Goal: Information Seeking & Learning: Learn about a topic

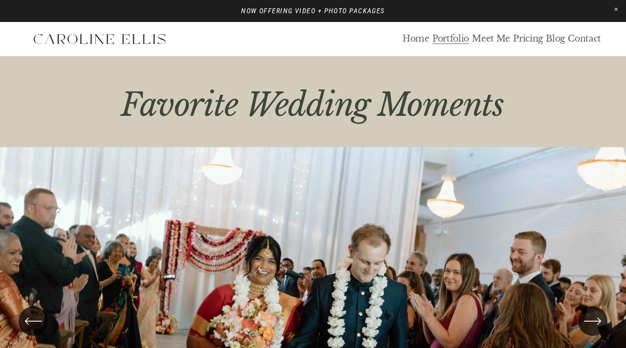
click at [528, 41] on link "Pricing" at bounding box center [528, 39] width 30 height 11
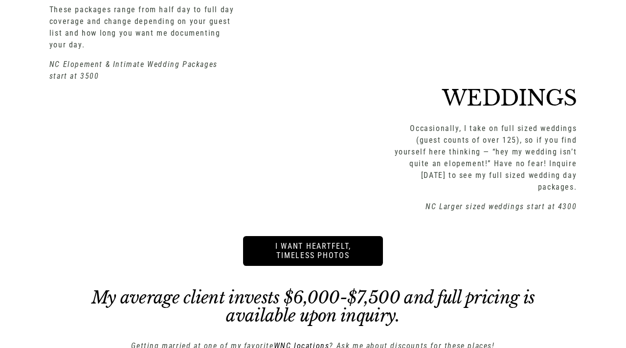
scroll to position [1381, 0]
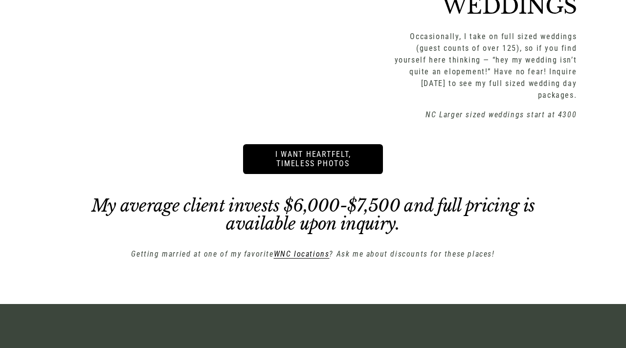
click at [323, 249] on em "WNC locations" at bounding box center [302, 253] width 56 height 9
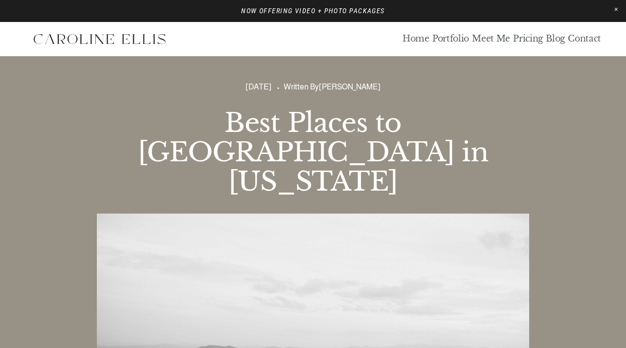
click at [454, 38] on link "Portfolio" at bounding box center [450, 39] width 37 height 11
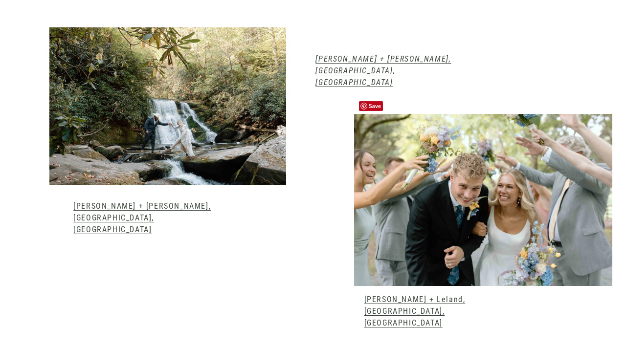
scroll to position [982, 0]
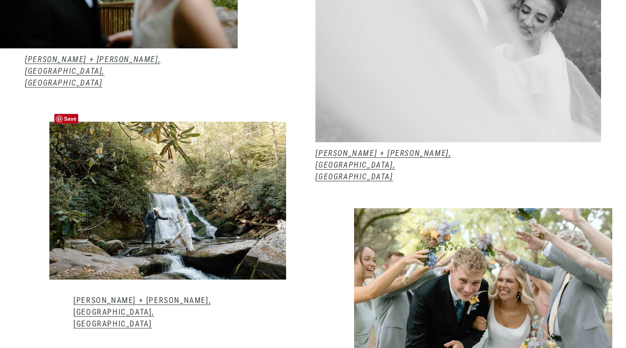
click at [212, 221] on div at bounding box center [167, 201] width 237 height 158
click at [157, 296] on link "Kelsey + Mark, Robbinsville, NC" at bounding box center [141, 312] width 137 height 33
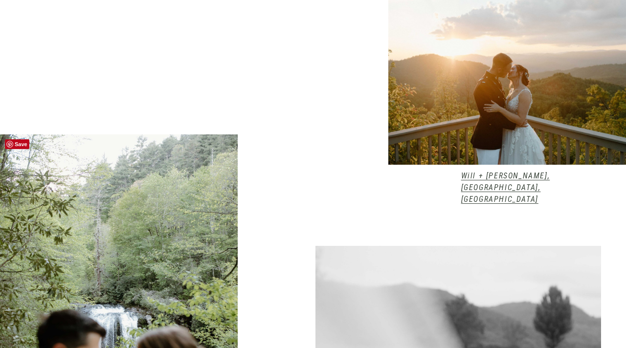
scroll to position [488, 0]
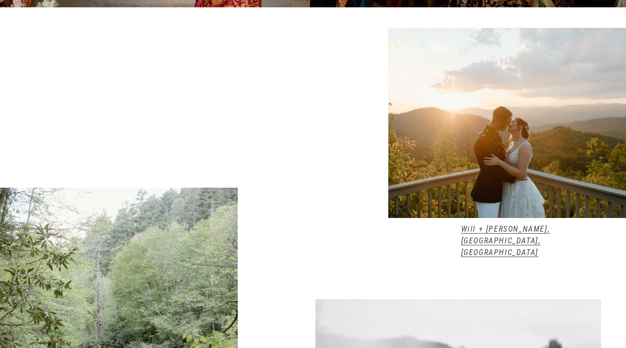
click at [510, 229] on em "Will + Marcelle, Andrews, NC" at bounding box center [505, 240] width 89 height 33
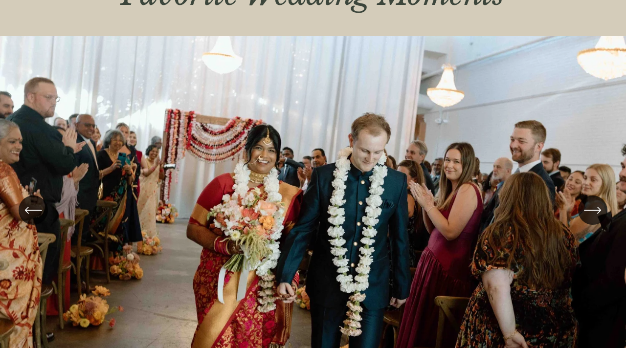
scroll to position [0, 0]
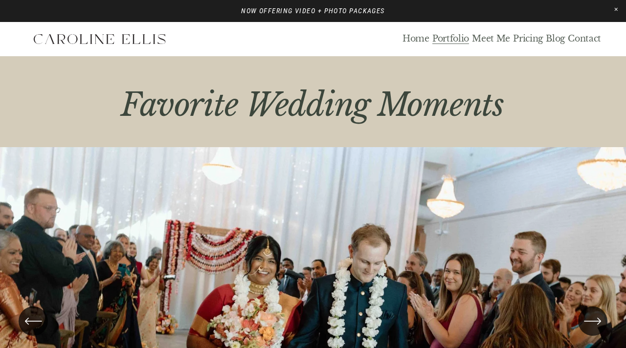
click at [521, 38] on link "Pricing" at bounding box center [528, 39] width 30 height 11
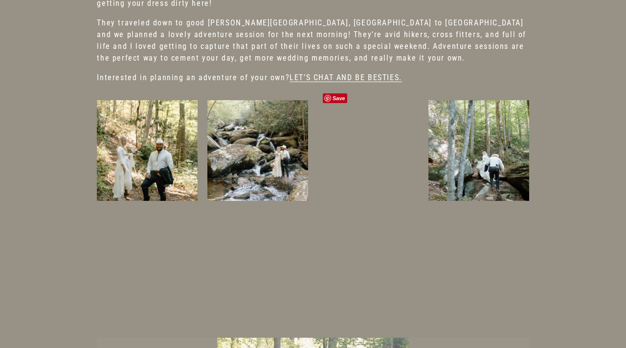
scroll to position [276, 0]
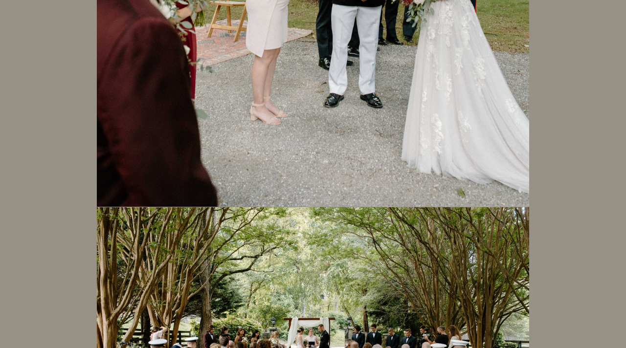
scroll to position [17086, 0]
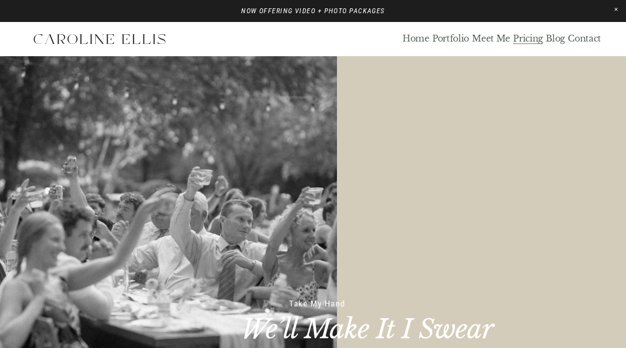
click at [461, 37] on link "Portfolio" at bounding box center [450, 39] width 37 height 11
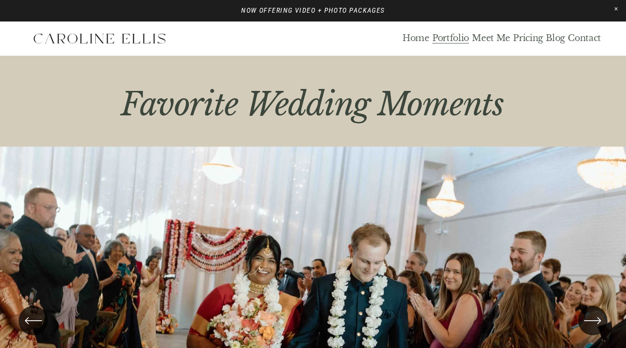
scroll to position [175, 0]
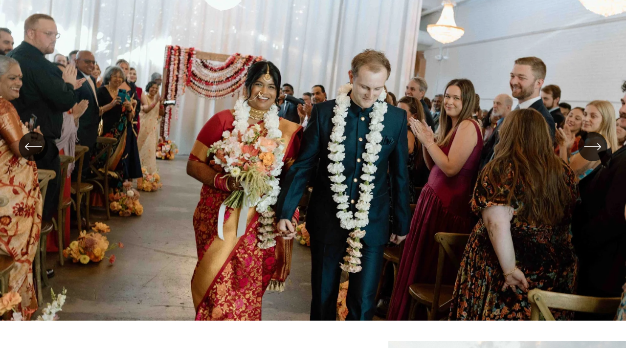
click at [597, 147] on icon "\a \a \a Next\a \a" at bounding box center [593, 147] width 18 height 18
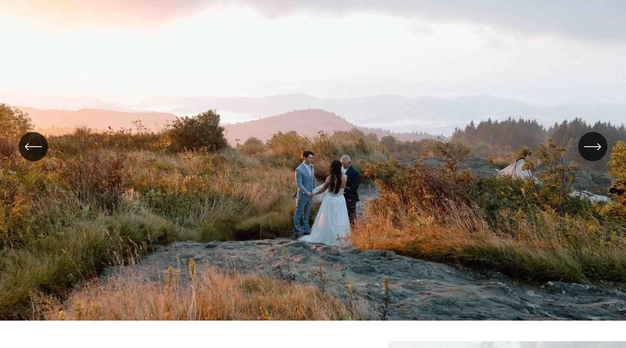
click at [597, 147] on icon "\a \a \a Next\a \a" at bounding box center [593, 147] width 18 height 18
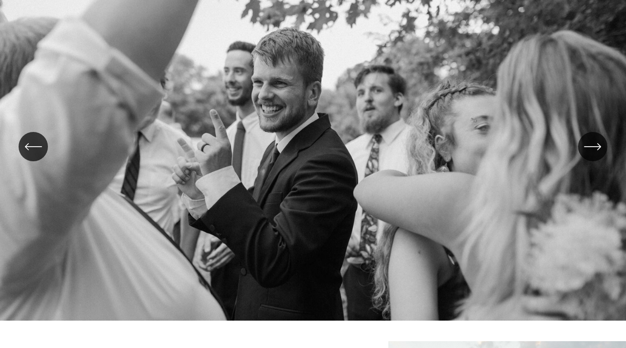
click at [597, 147] on icon "\a \a \a Next\a \a" at bounding box center [593, 147] width 18 height 18
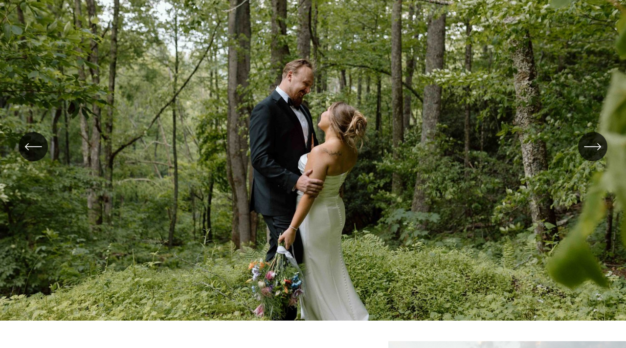
click at [597, 147] on icon "\a \a \a Next\a \a" at bounding box center [593, 147] width 18 height 18
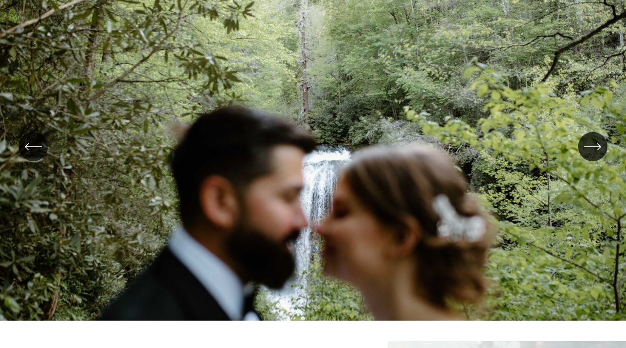
click at [597, 147] on icon "\a \a \a Next\a \a" at bounding box center [593, 147] width 18 height 18
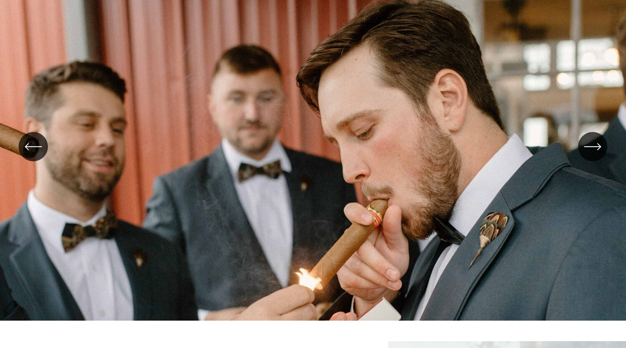
click at [597, 147] on icon "\a \a \a Next\a \a" at bounding box center [593, 147] width 18 height 18
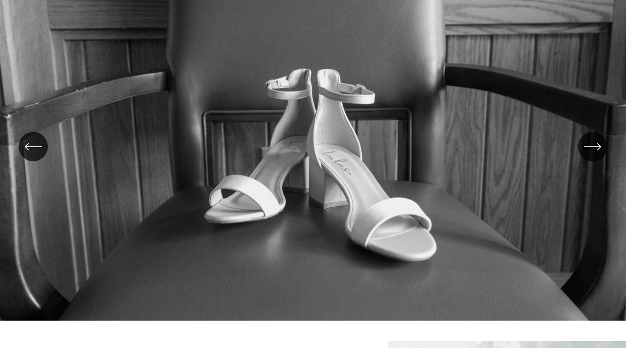
click at [597, 147] on icon "\a \a \a Next\a \a" at bounding box center [593, 147] width 18 height 18
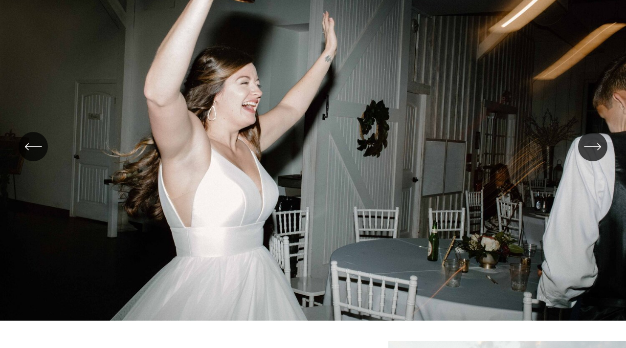
click at [597, 147] on icon "\a \a \a Next\a \a" at bounding box center [593, 147] width 18 height 18
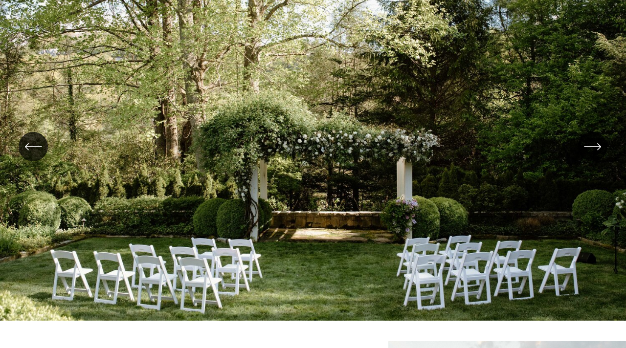
click at [597, 147] on icon "\a \a \a Next\a \a" at bounding box center [593, 147] width 18 height 18
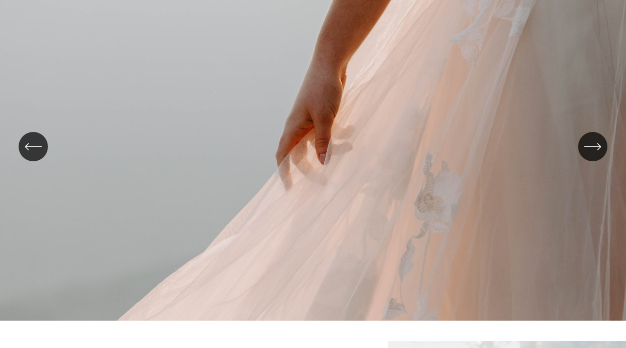
click at [597, 147] on icon "\a \a \a Next\a \a" at bounding box center [593, 147] width 18 height 18
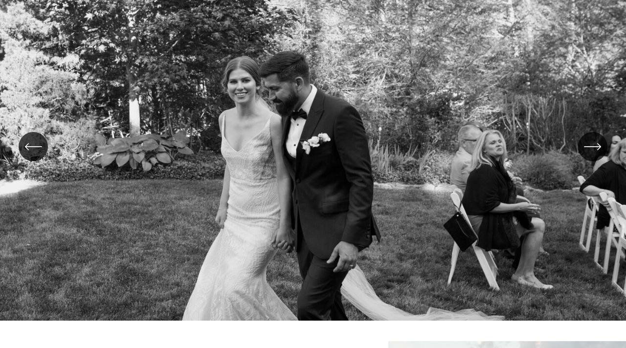
click at [597, 147] on icon "\a \a \a Next\a \a" at bounding box center [593, 147] width 18 height 18
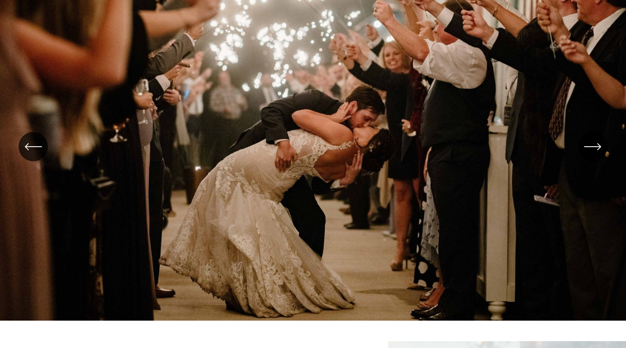
click at [597, 147] on icon "\a \a \a Next\a \a" at bounding box center [593, 147] width 18 height 18
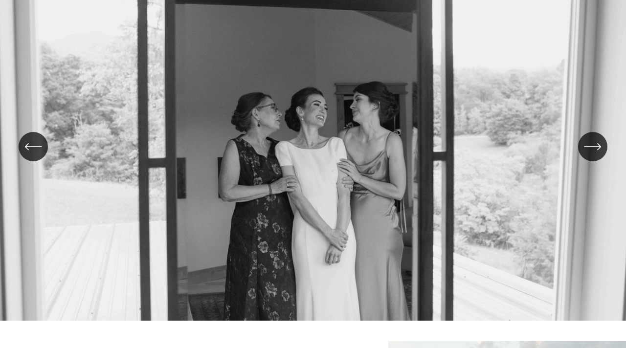
click at [597, 147] on icon "\a \a \a Next\a \a" at bounding box center [593, 147] width 18 height 18
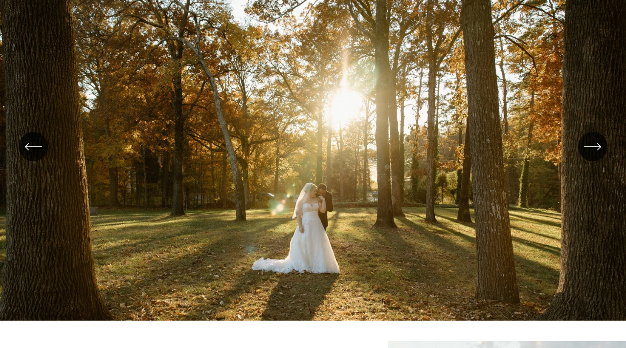
click at [597, 147] on icon "\a \a \a Next\a \a" at bounding box center [593, 147] width 18 height 18
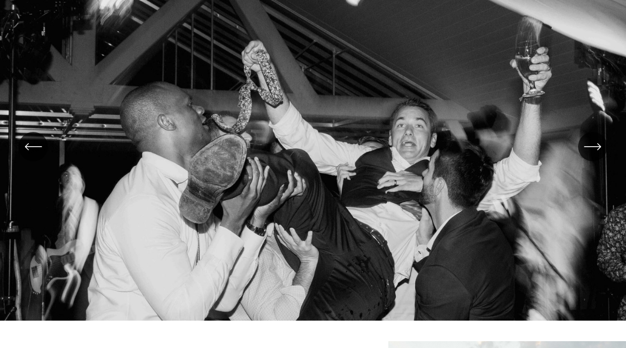
click at [593, 140] on icon "\a \a \a Next\a \a" at bounding box center [593, 147] width 18 height 18
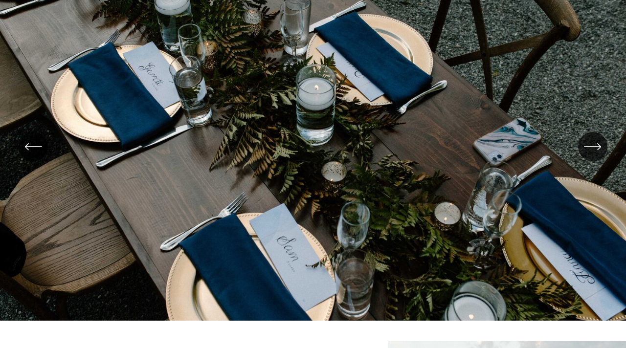
click at [593, 140] on icon "\a \a \a Next\a \a" at bounding box center [593, 147] width 18 height 18
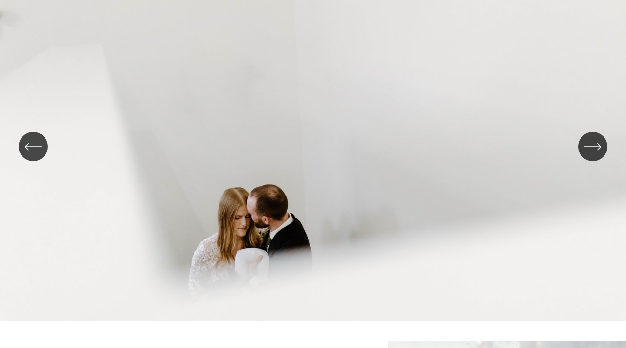
click at [593, 140] on icon "\a \a \a Next\a \a" at bounding box center [593, 147] width 18 height 18
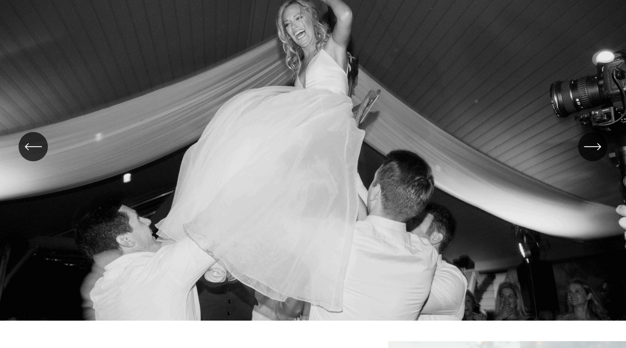
click at [593, 140] on icon "\a \a \a Next\a \a" at bounding box center [593, 147] width 18 height 18
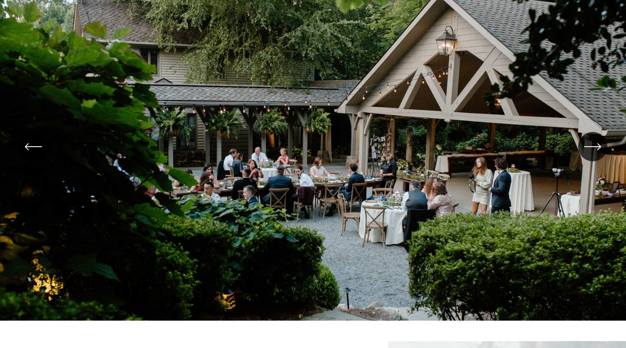
click at [593, 140] on icon "\a \a \a Next\a \a" at bounding box center [593, 147] width 18 height 18
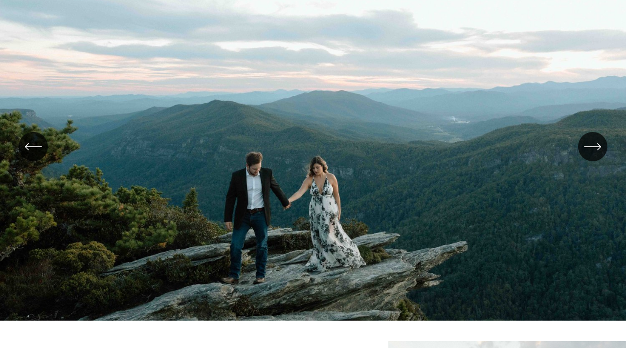
click at [593, 140] on icon "\a \a \a Next\a \a" at bounding box center [593, 147] width 18 height 18
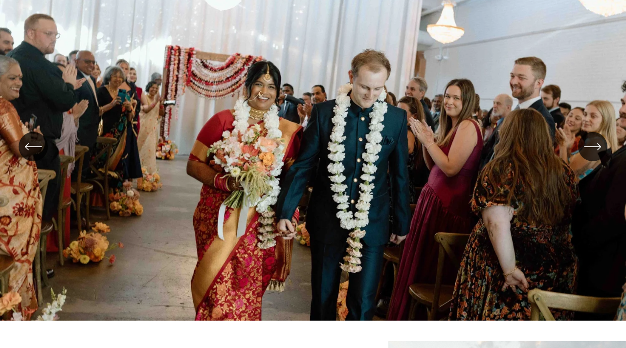
click at [593, 140] on icon "\a \a \a Next\a \a" at bounding box center [593, 147] width 18 height 18
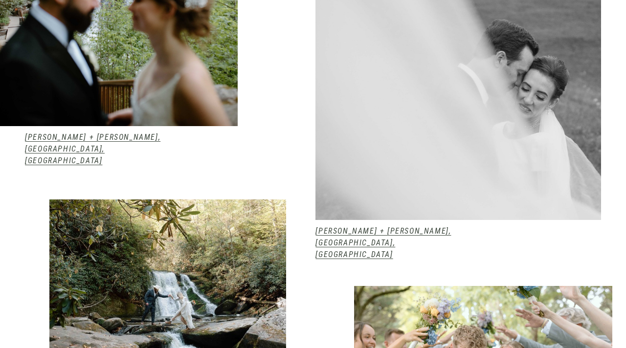
scroll to position [938, 0]
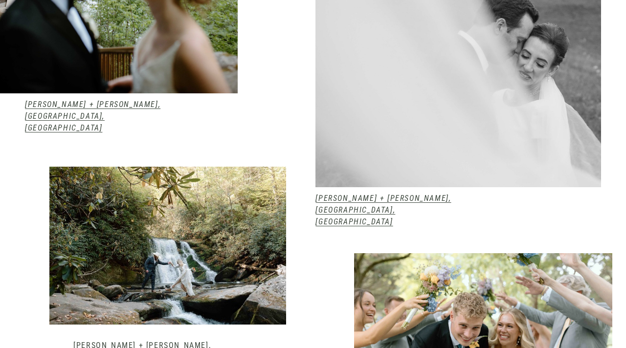
click at [387, 194] on em "[PERSON_NAME] + [PERSON_NAME], [GEOGRAPHIC_DATA], [GEOGRAPHIC_DATA]" at bounding box center [382, 210] width 135 height 33
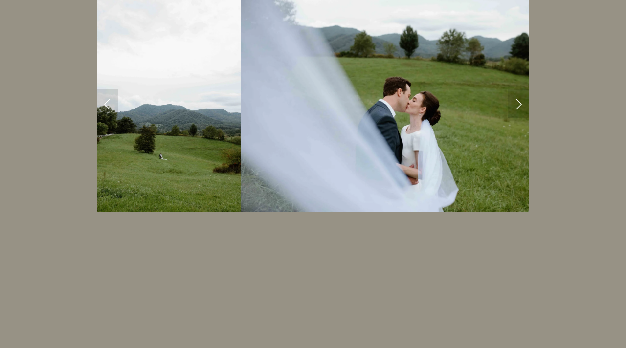
scroll to position [17138, 0]
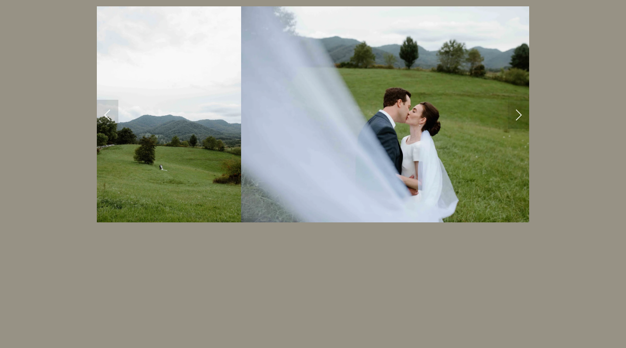
click at [514, 100] on link "Next Slide" at bounding box center [519, 114] width 22 height 29
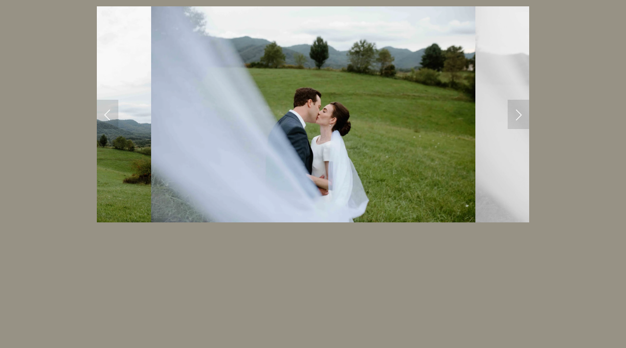
click at [514, 100] on link "Next Slide" at bounding box center [519, 114] width 22 height 29
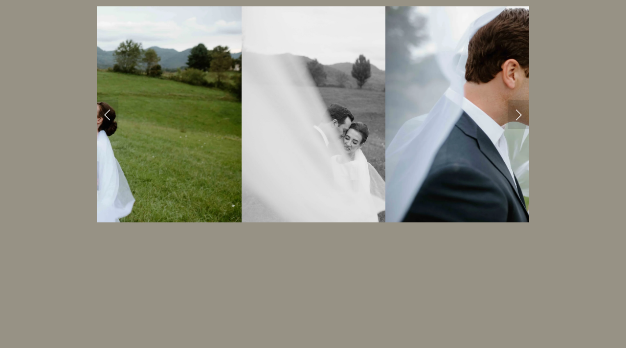
click at [514, 100] on link "Next Slide" at bounding box center [519, 114] width 22 height 29
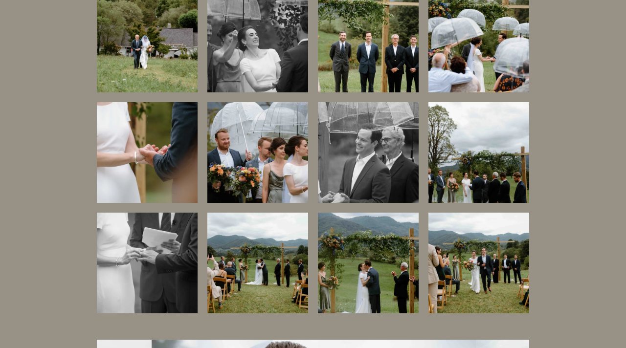
scroll to position [16751, 0]
